Goal: Task Accomplishment & Management: Manage account settings

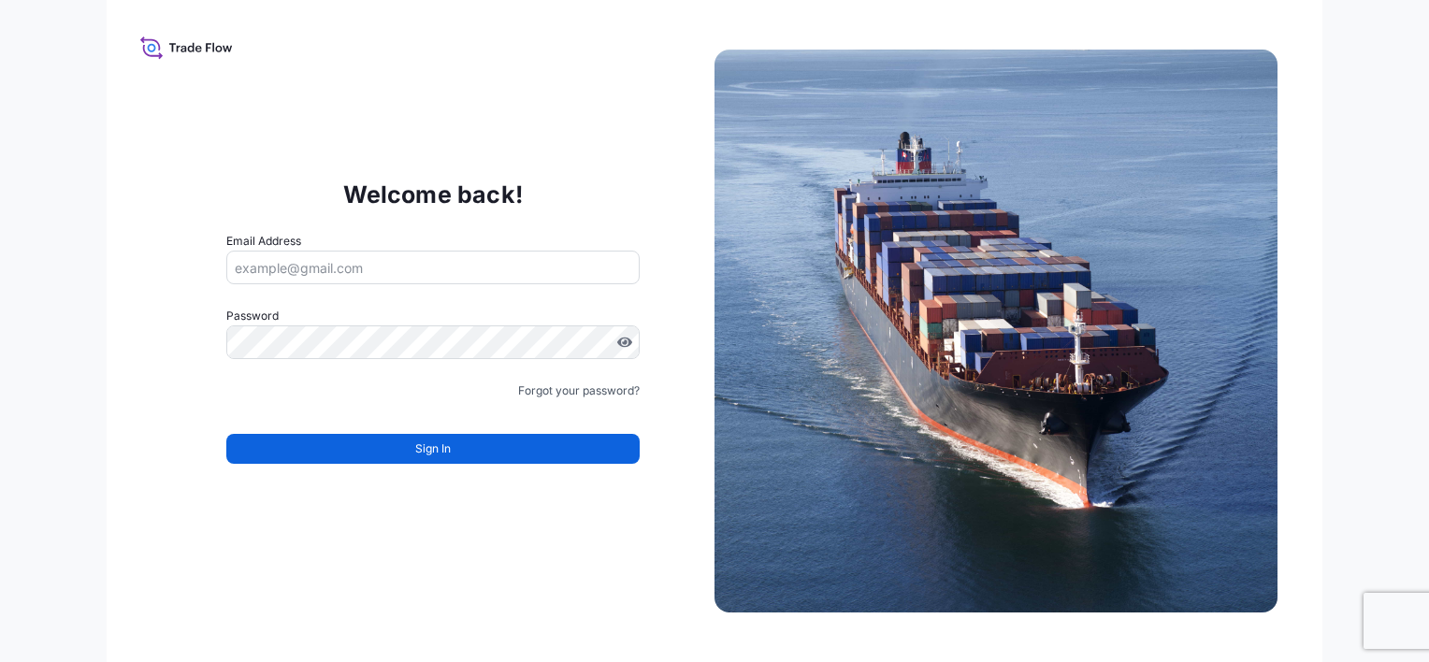
click at [283, 269] on input "Email Address" at bounding box center [433, 268] width 414 height 34
click at [268, 260] on input "Email Address" at bounding box center [433, 268] width 414 height 34
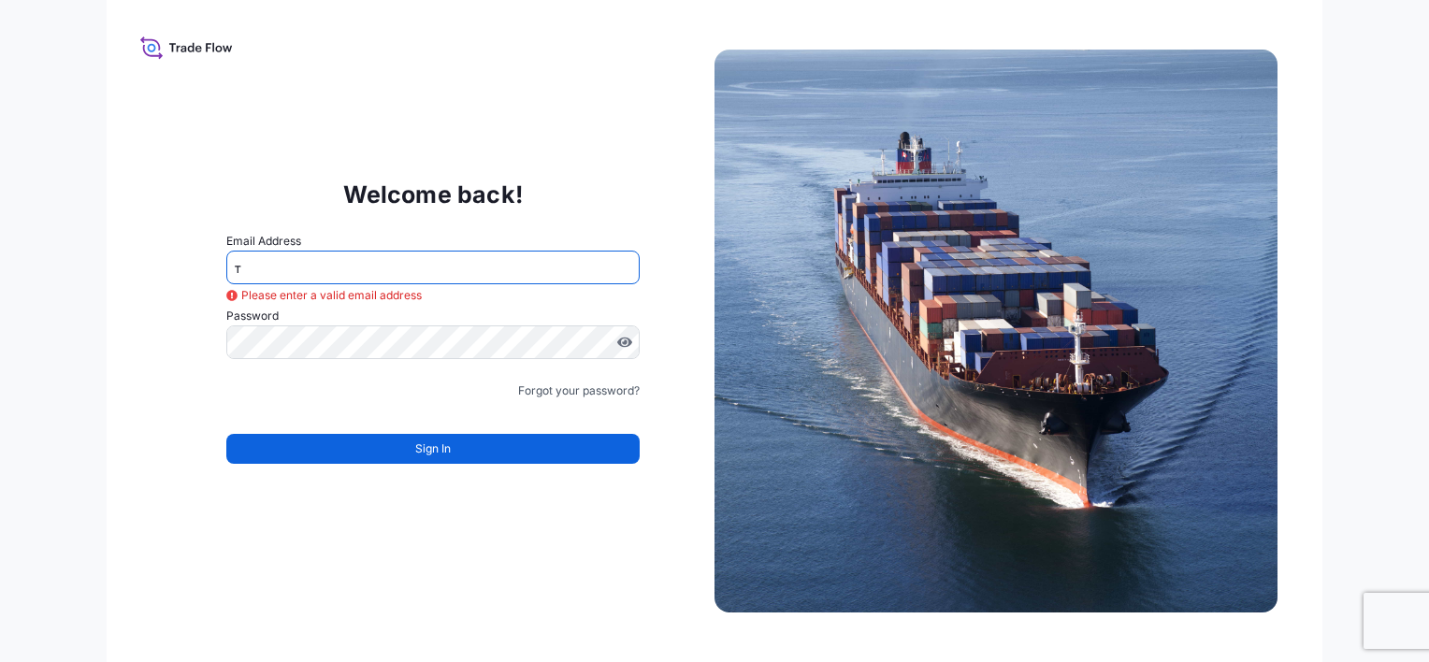
type input "т"
type input "[EMAIL_ADDRESS][DOMAIN_NAME]"
drag, startPoint x: 421, startPoint y: 258, endPoint x: 204, endPoint y: 236, distance: 218.2
click at [204, 236] on div "Welcome back! Email Address [EMAIL_ADDRESS][DOMAIN_NAME] Password Must include:…" at bounding box center [433, 330] width 563 height 385
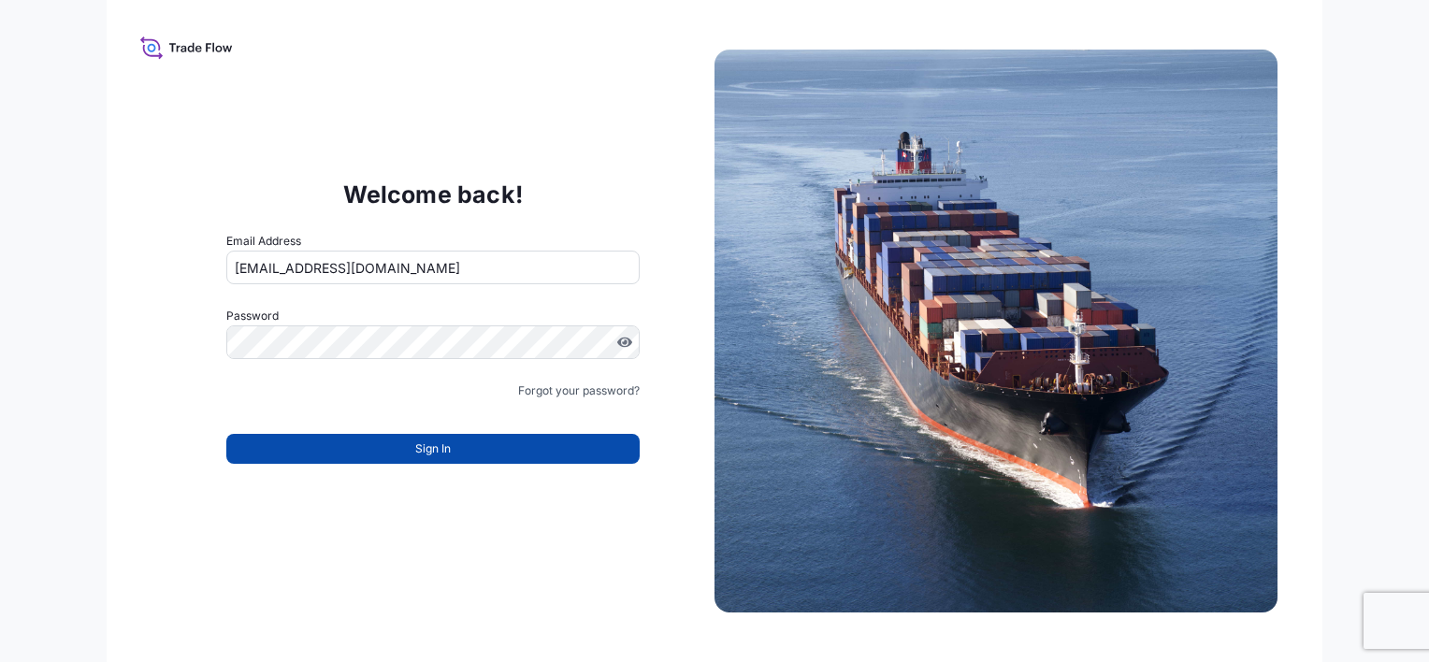
click at [390, 453] on button "Sign In" at bounding box center [433, 449] width 414 height 30
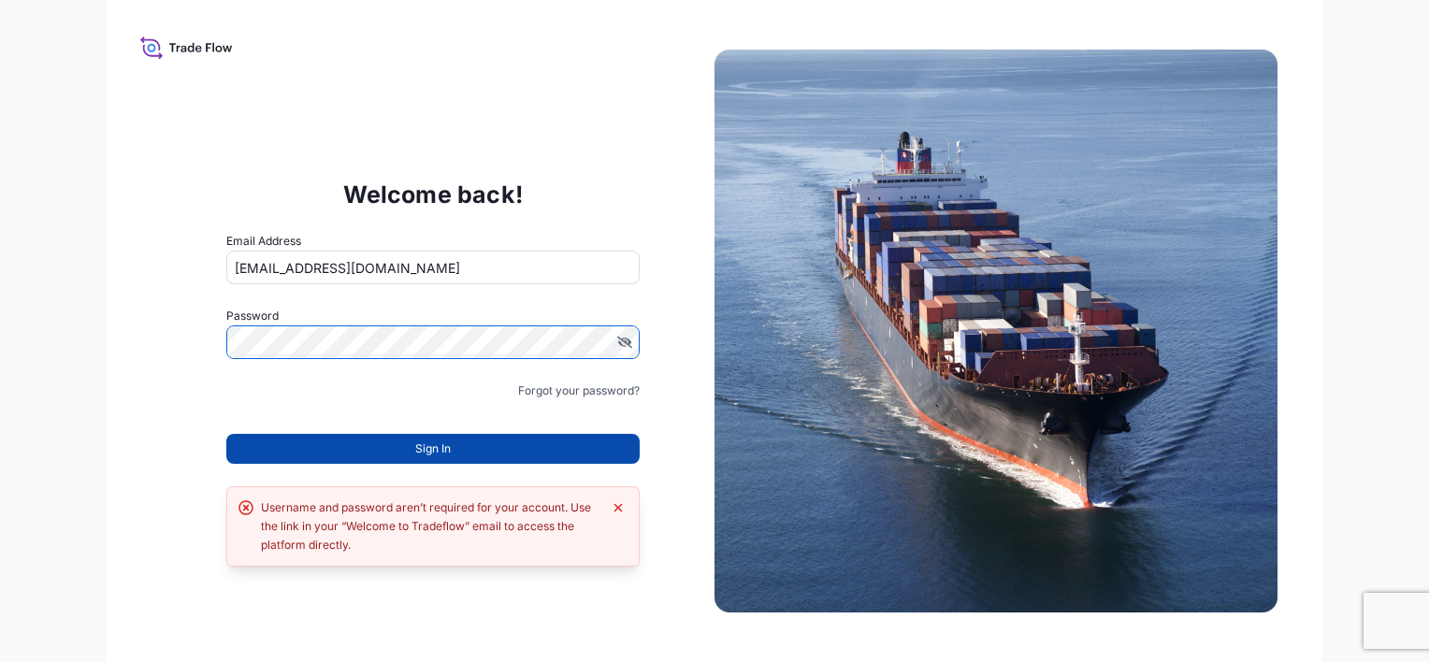
click at [397, 449] on button "Sign In" at bounding box center [433, 449] width 414 height 30
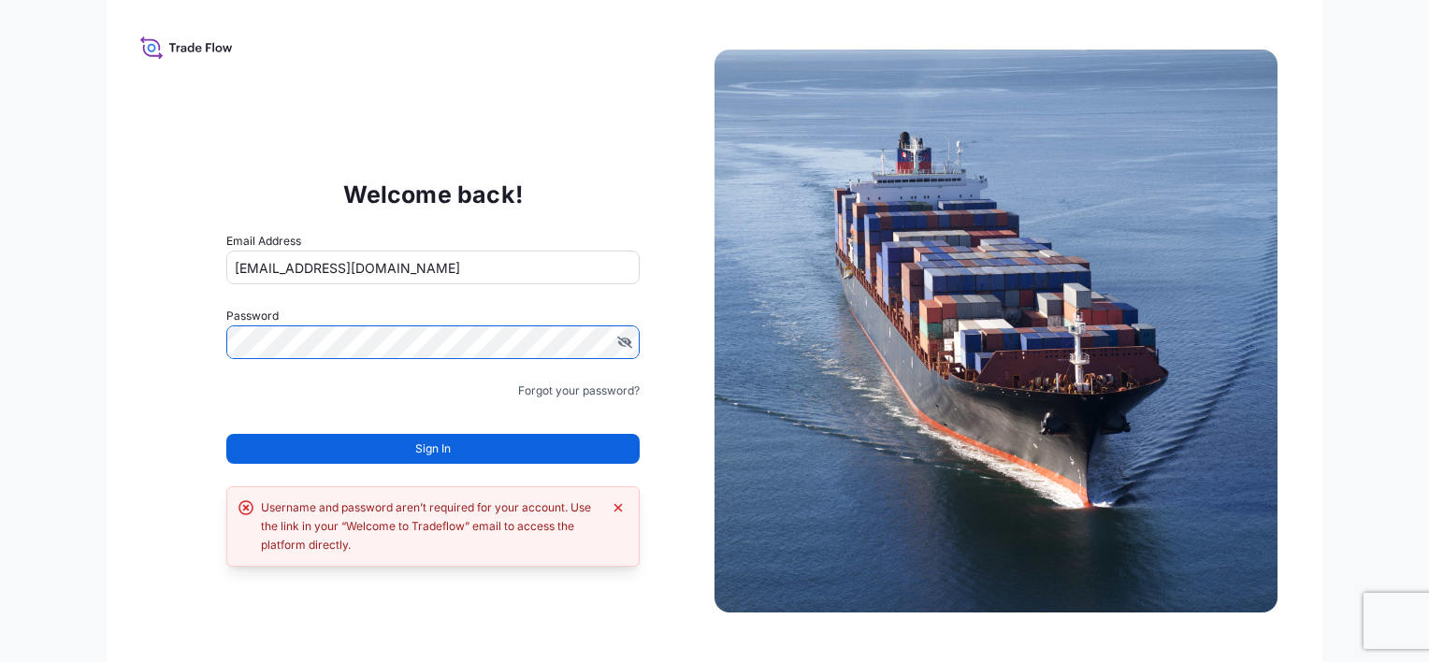
click at [166, 362] on div "Welcome back! Email Address [EMAIL_ADDRESS][DOMAIN_NAME] Password Must include:…" at bounding box center [433, 330] width 563 height 385
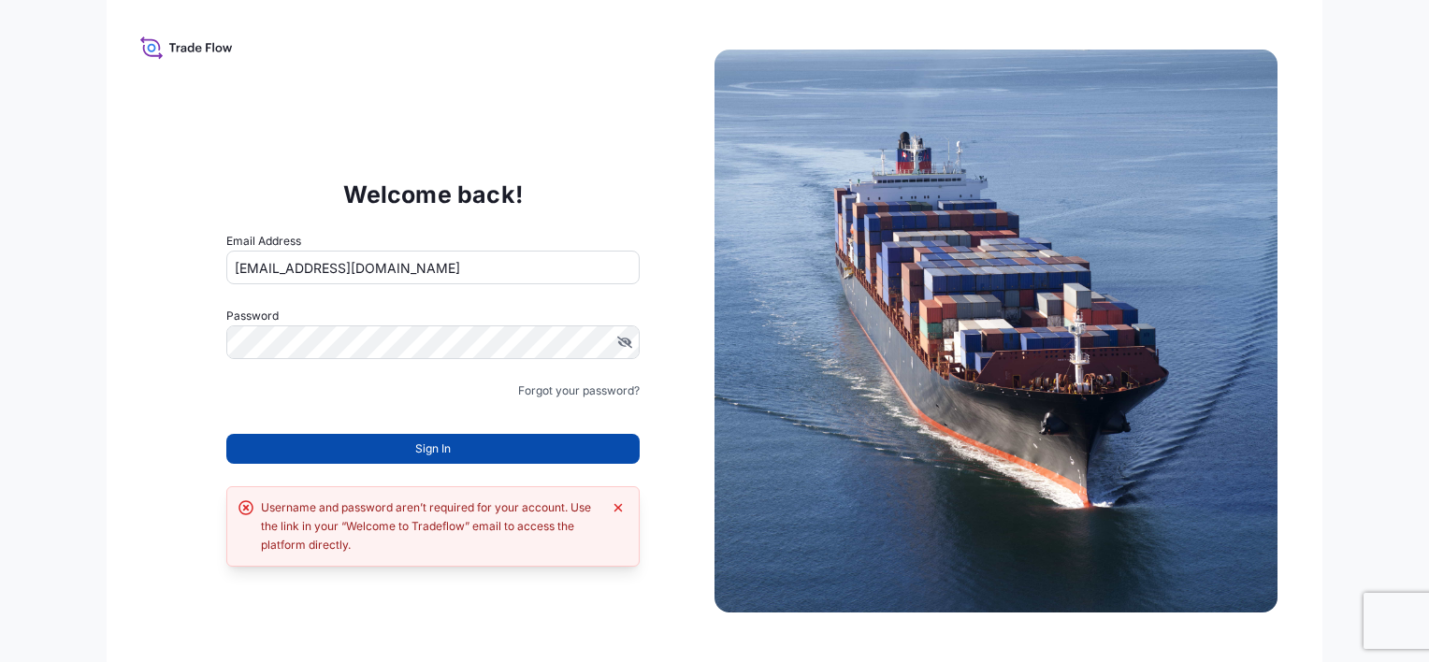
click at [412, 449] on button "Sign In" at bounding box center [433, 449] width 414 height 30
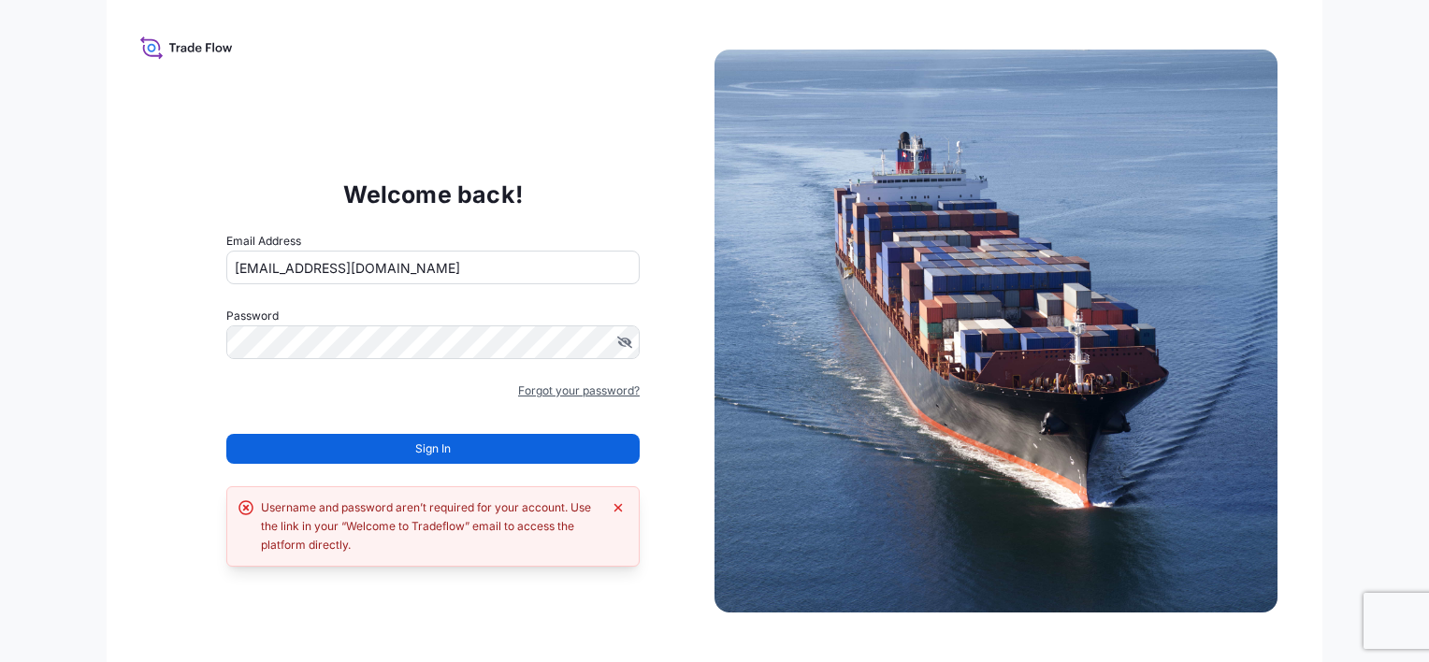
click at [521, 387] on link "Forgot your password?" at bounding box center [579, 391] width 122 height 19
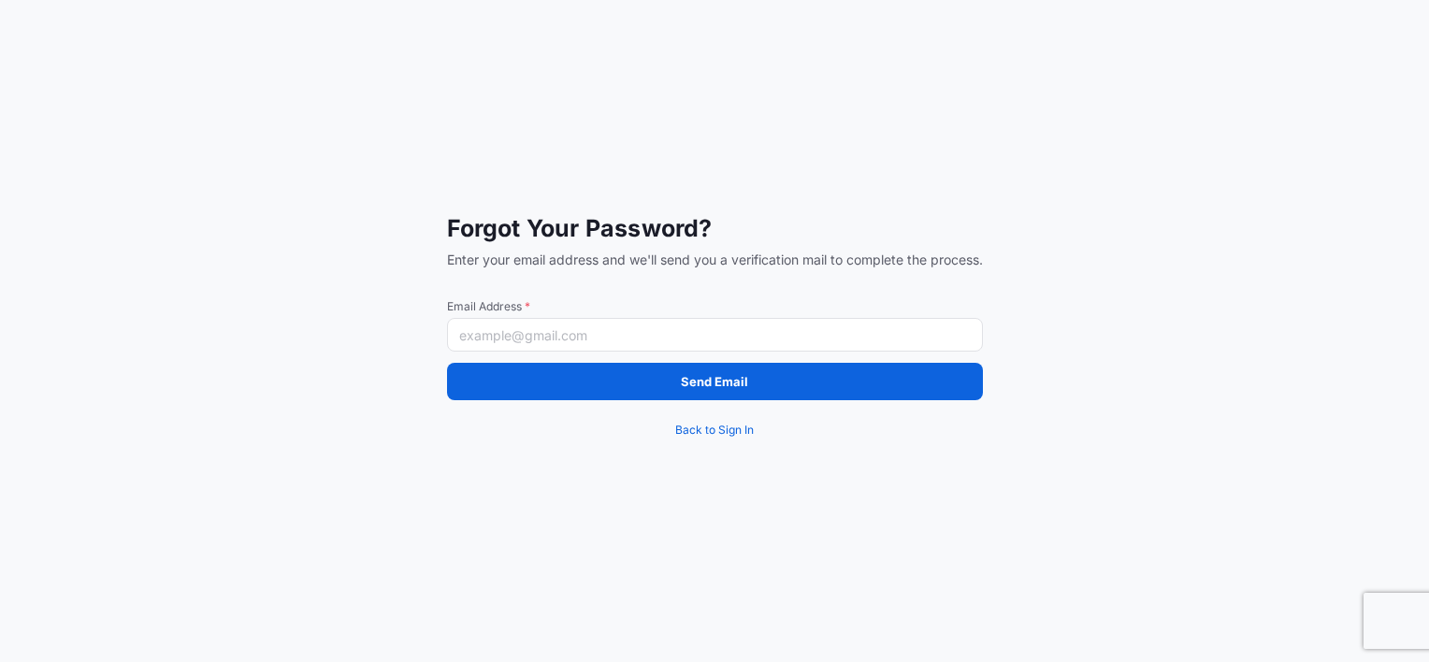
click at [501, 341] on input "Email Address *" at bounding box center [715, 335] width 536 height 34
type input "[EMAIL_ADDRESS][DOMAIN_NAME]"
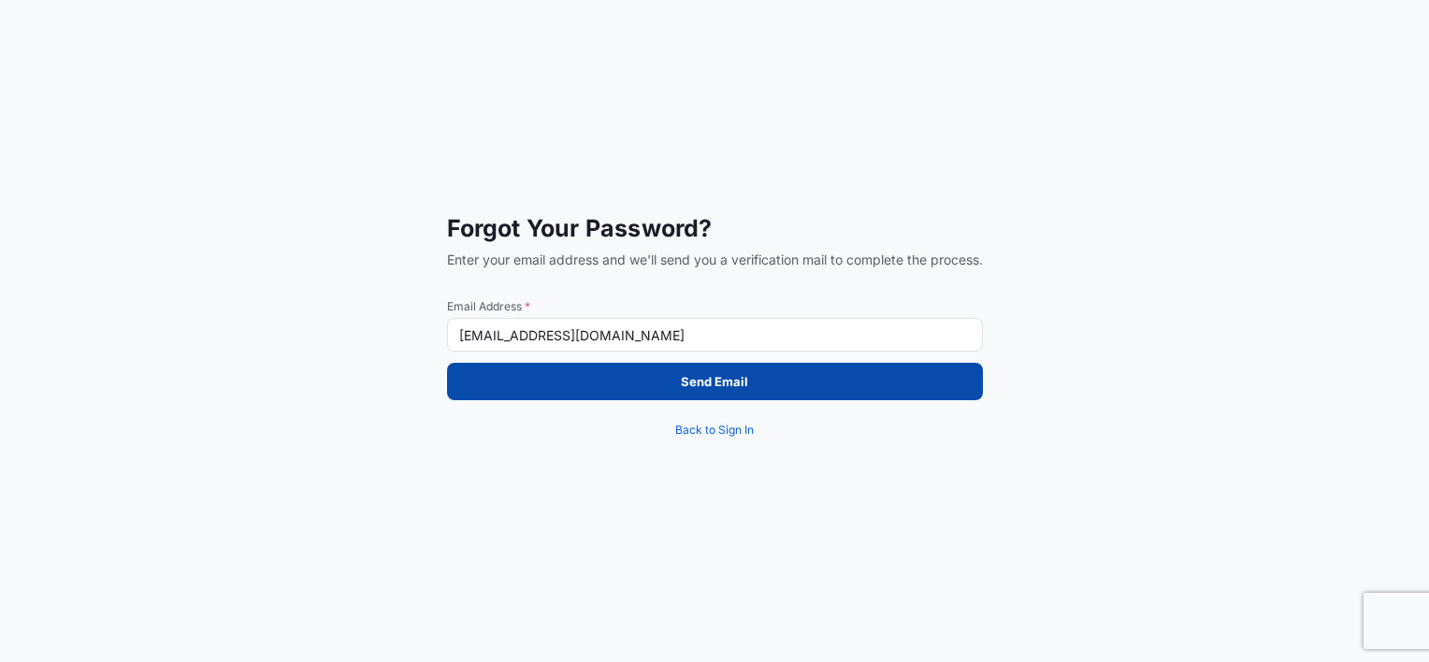
click at [615, 382] on button "Send Email" at bounding box center [715, 381] width 536 height 37
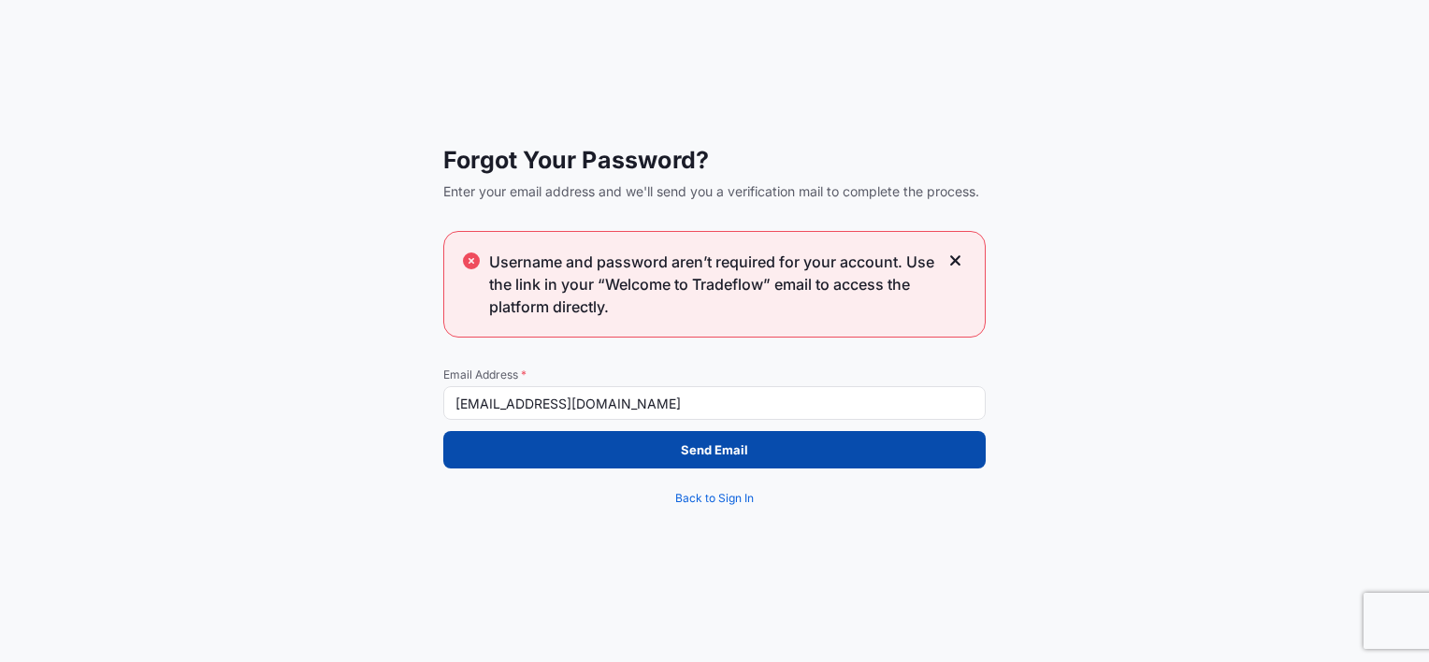
click at [712, 447] on p "Send Email" at bounding box center [714, 450] width 67 height 19
